Goal: Find specific page/section: Find specific page/section

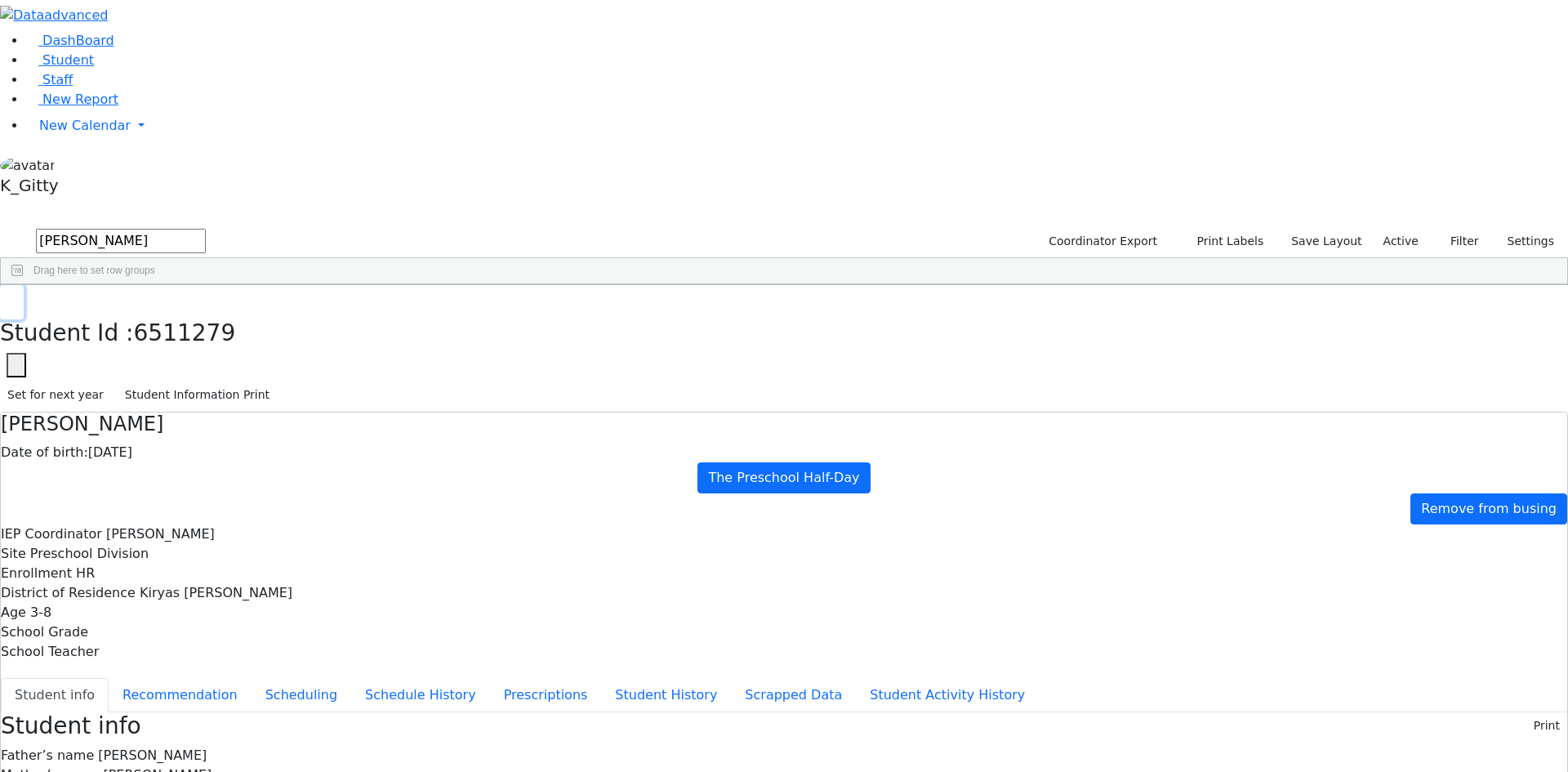
click at [17, 298] on icon "button" at bounding box center [11, 302] width 9 height 10
drag, startPoint x: 251, startPoint y: 73, endPoint x: 148, endPoint y: 64, distance: 103.4
click at [155, 65] on div "DashBoard Student Staff New Report New Calendar Calendar K_Gitty" at bounding box center [784, 723] width 1568 height 1447
type input "[PERSON_NAME]"
click at [517, 311] on div "Unknown" at bounding box center [465, 322] width 103 height 23
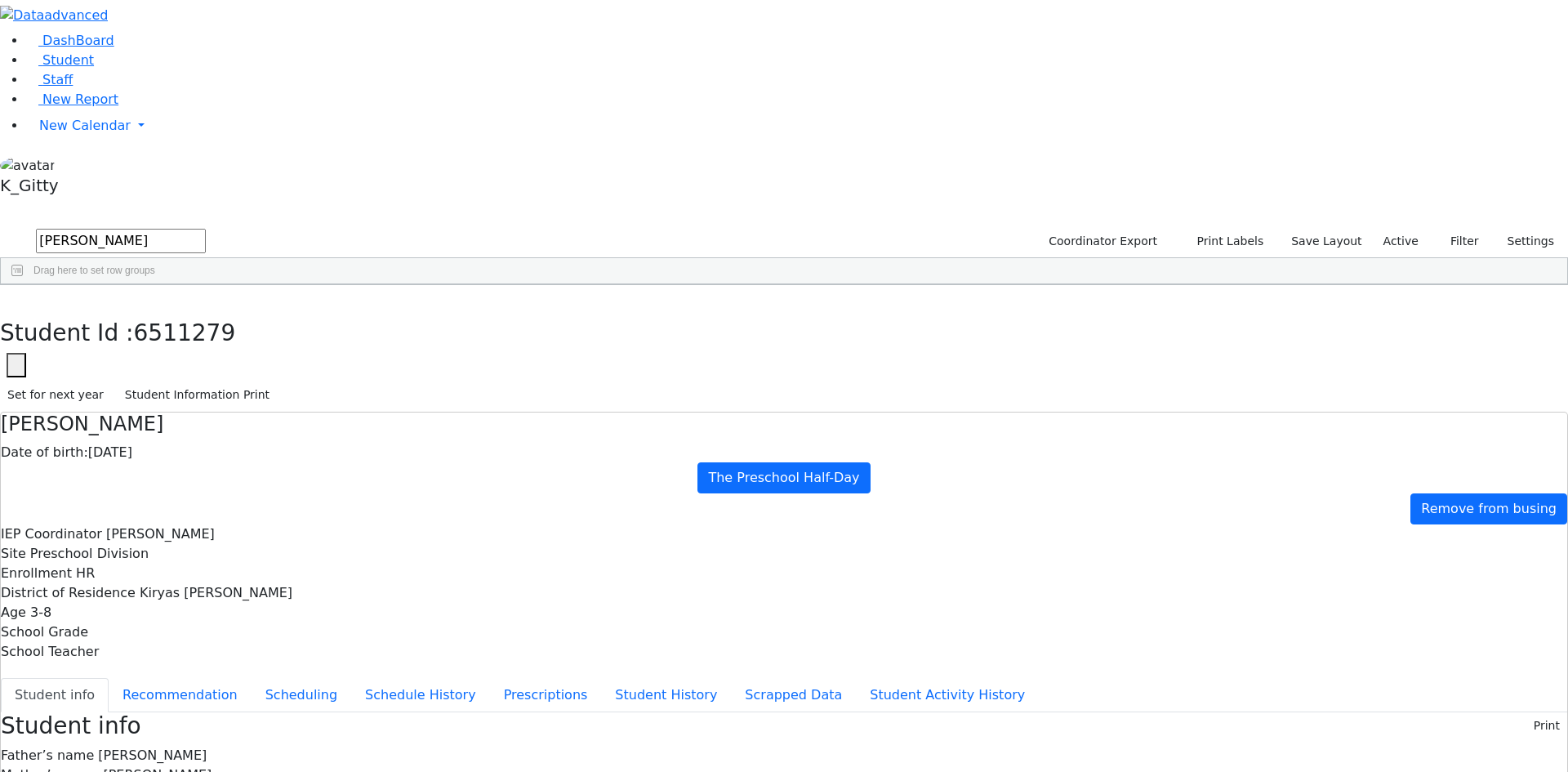
click at [517, 311] on div "Unknown" at bounding box center [465, 322] width 103 height 23
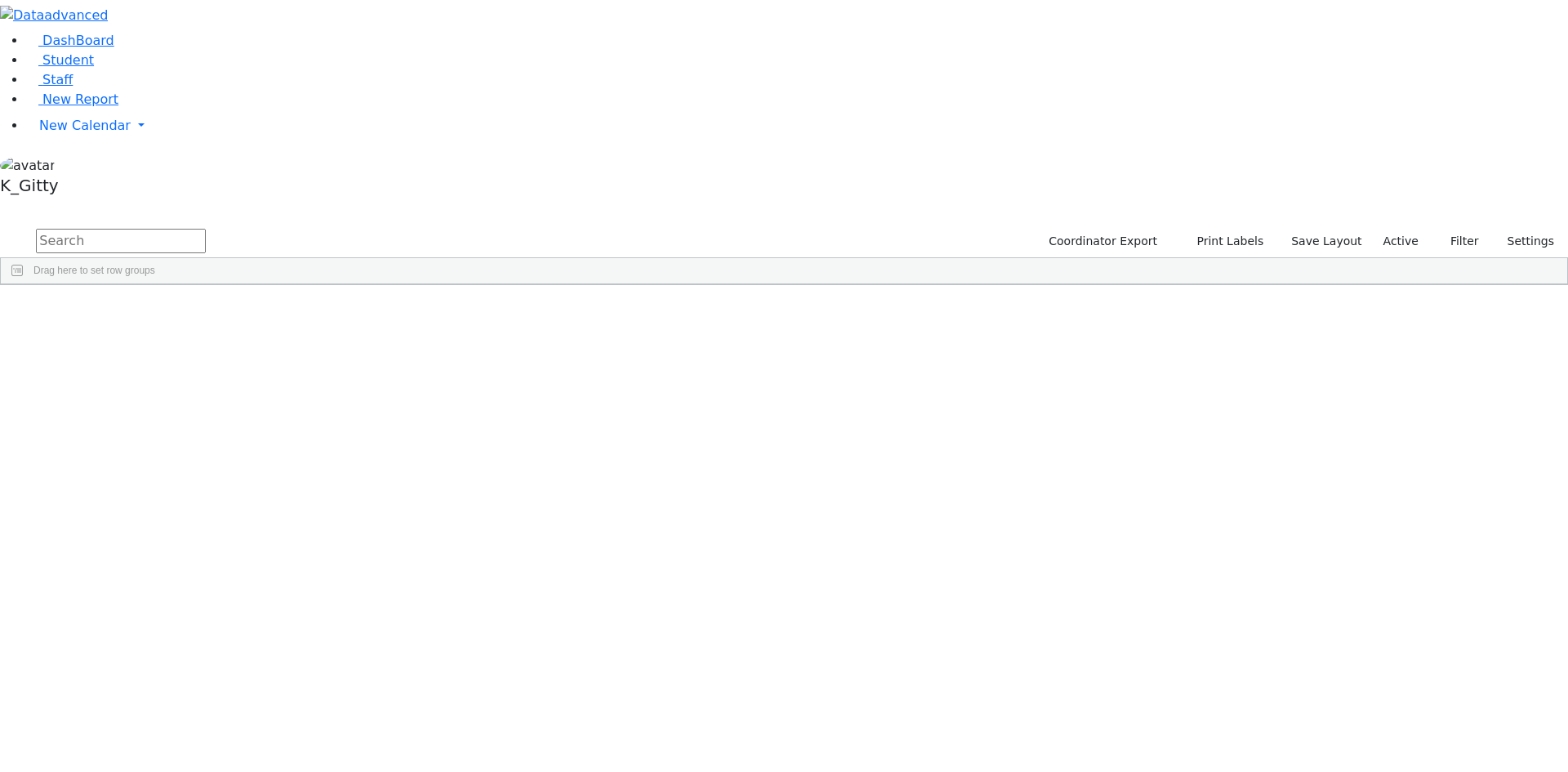
click at [205, 228] on input "text" at bounding box center [120, 241] width 169 height 25
type input "[PERSON_NAME]"
click at [0, 227] on button "submit" at bounding box center [16, 242] width 32 height 31
click at [414, 311] on div "[DATE]" at bounding box center [362, 322] width 103 height 23
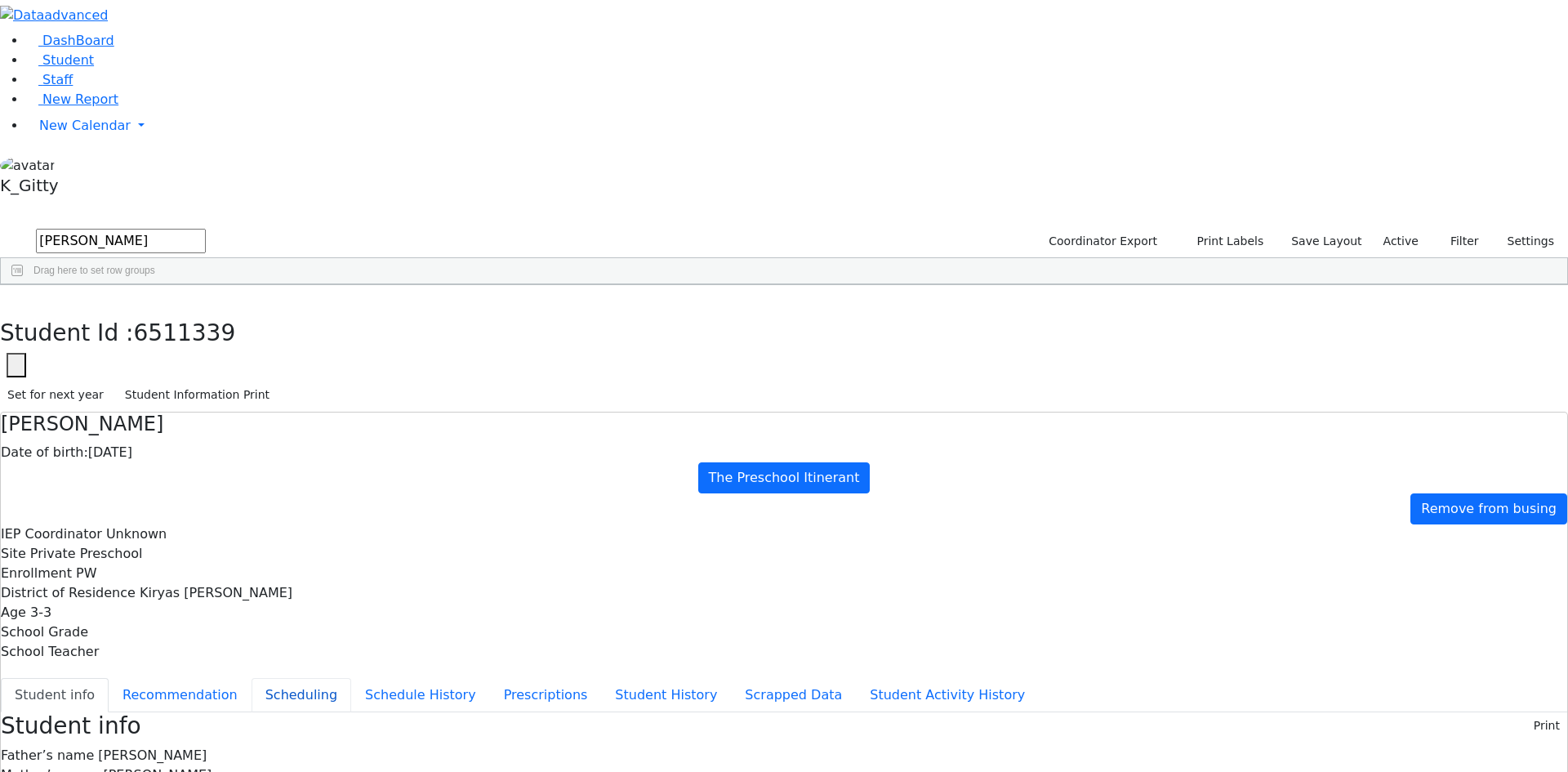
click at [351, 678] on button "Scheduling" at bounding box center [300, 695] width 99 height 34
